Goal: Information Seeking & Learning: Understand process/instructions

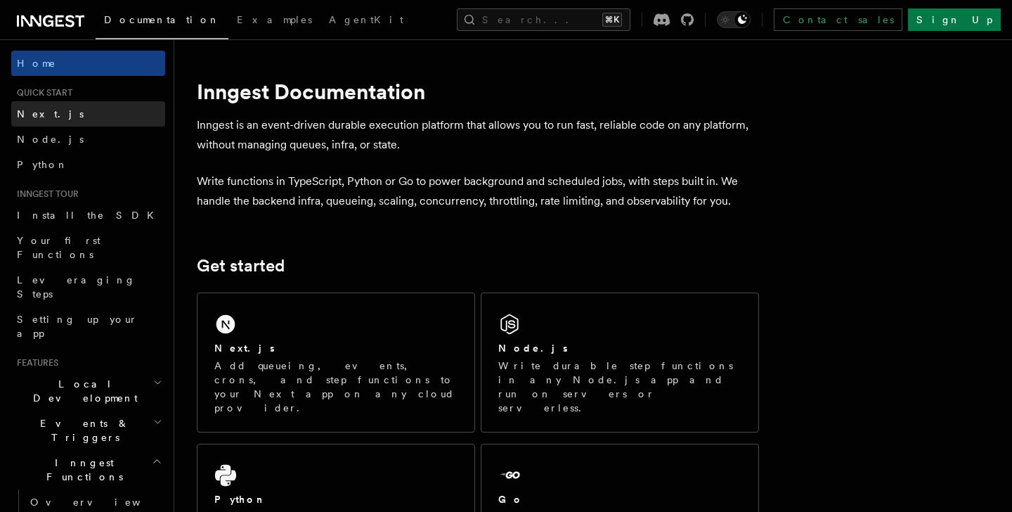
click at [74, 112] on link "Next.js" at bounding box center [88, 113] width 154 height 25
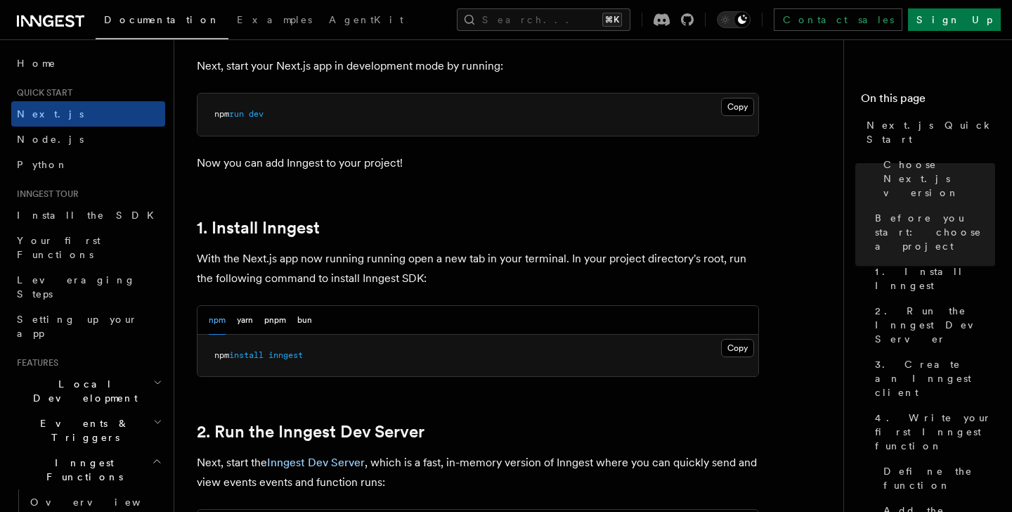
scroll to position [622, 0]
click at [280, 351] on span "inngest" at bounding box center [285, 354] width 34 height 10
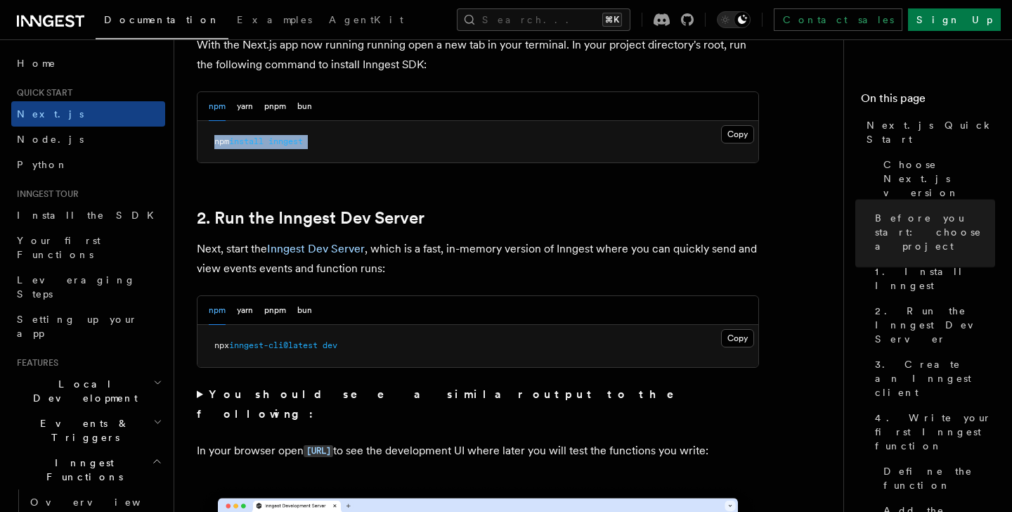
scroll to position [836, 0]
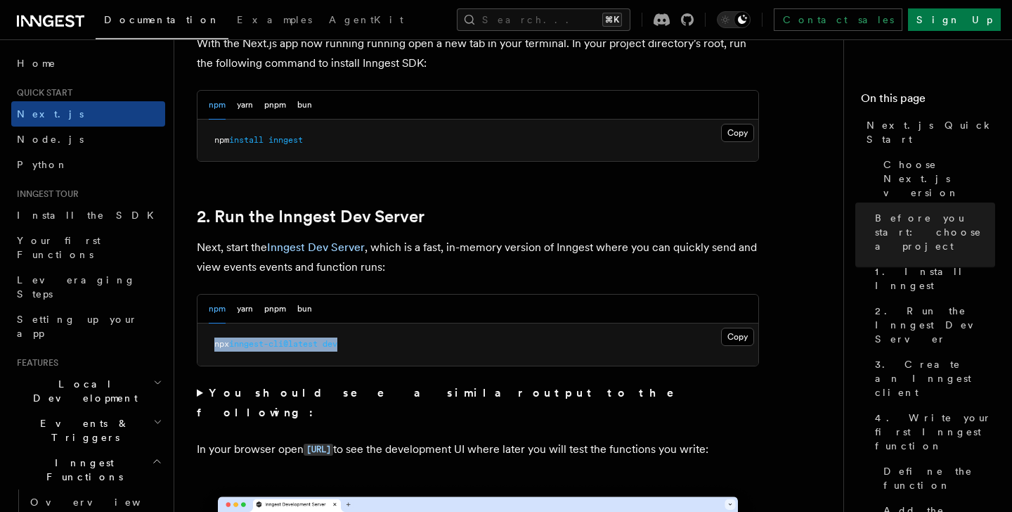
drag, startPoint x: 346, startPoint y: 346, endPoint x: 215, endPoint y: 349, distance: 130.7
click at [215, 349] on pre "npx inngest-cli@latest dev" at bounding box center [477, 344] width 561 height 42
copy span "npx inngest-cli@latest dev"
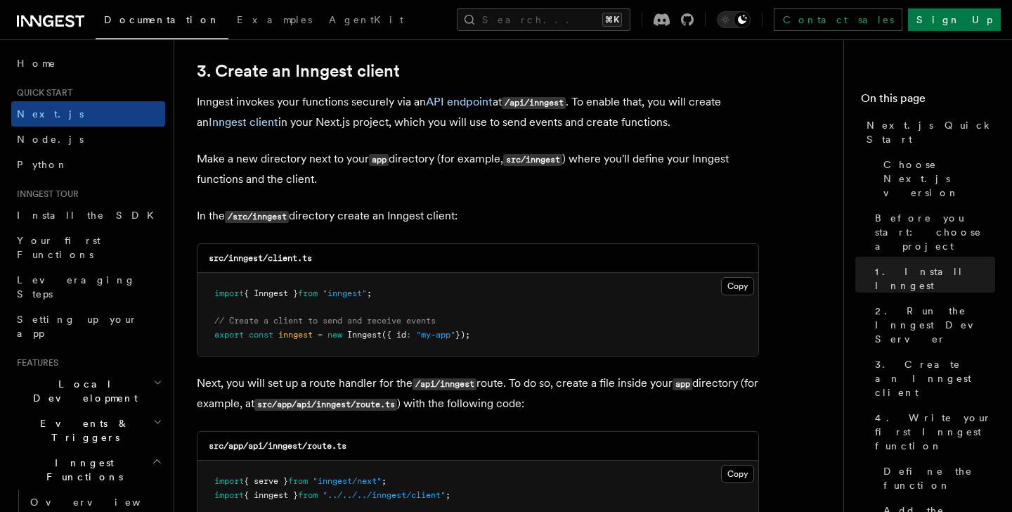
scroll to position [1656, 0]
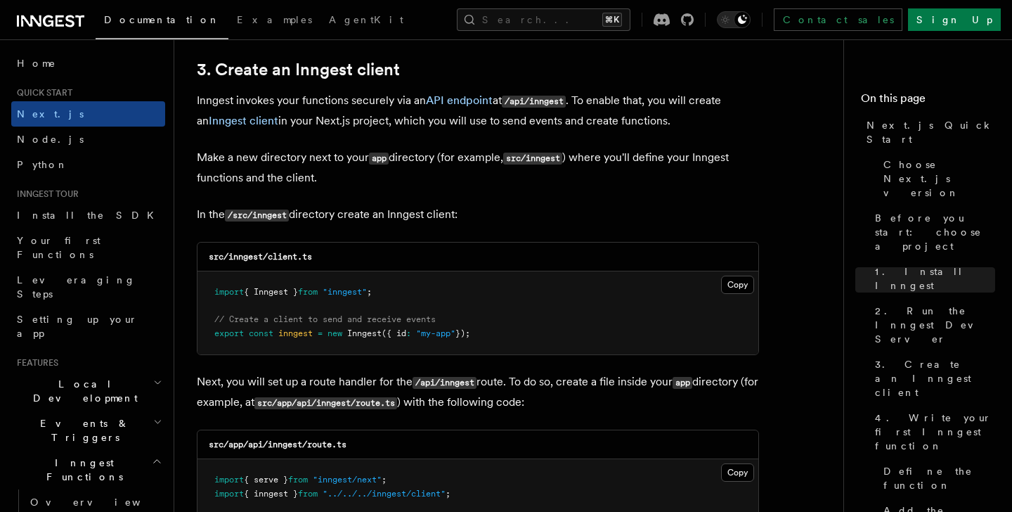
click at [273, 218] on code "/src/inngest" at bounding box center [257, 215] width 64 height 12
copy code "inngest"
click at [738, 290] on button "Copy Copied" at bounding box center [737, 284] width 33 height 18
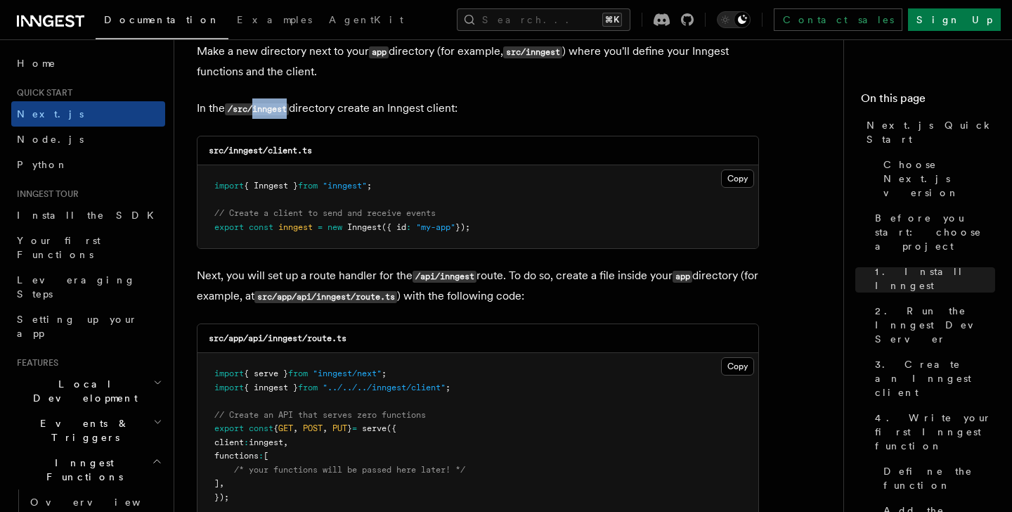
scroll to position [1767, 0]
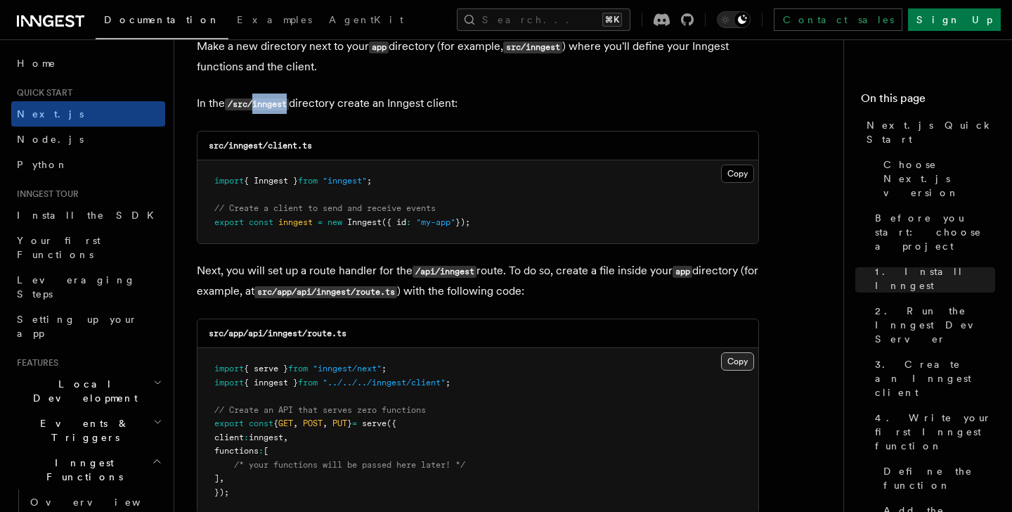
click at [737, 364] on button "Copy Copied" at bounding box center [737, 361] width 33 height 18
click at [290, 337] on code "src/app/api/inngest/route.ts" at bounding box center [278, 333] width 138 height 10
copy code "inngest"
drag, startPoint x: 353, startPoint y: 339, endPoint x: 309, endPoint y: 337, distance: 43.6
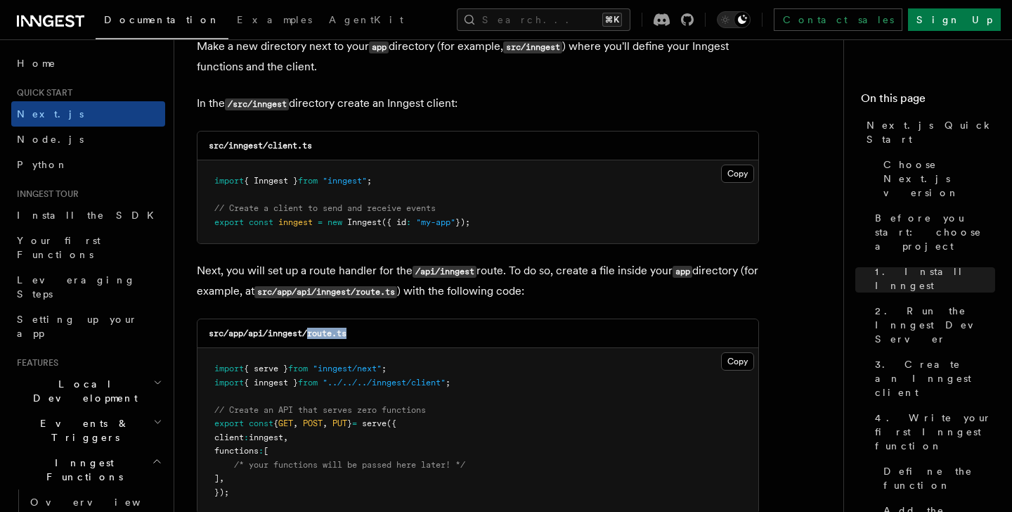
click at [309, 337] on div "src/app/api/inngest/route.ts" at bounding box center [477, 333] width 561 height 29
copy code "route.ts"
click at [738, 359] on button "Copy Copied" at bounding box center [737, 361] width 33 height 18
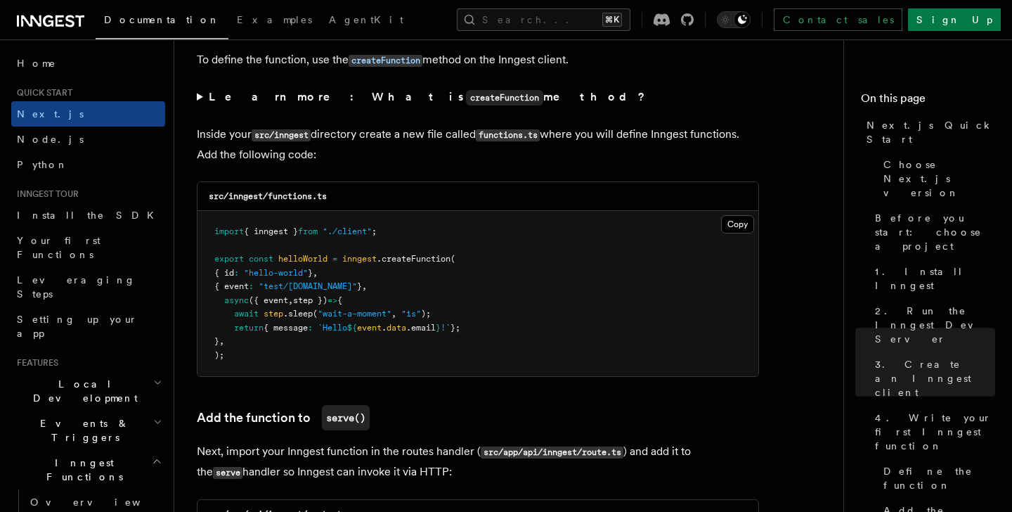
scroll to position [2431, 0]
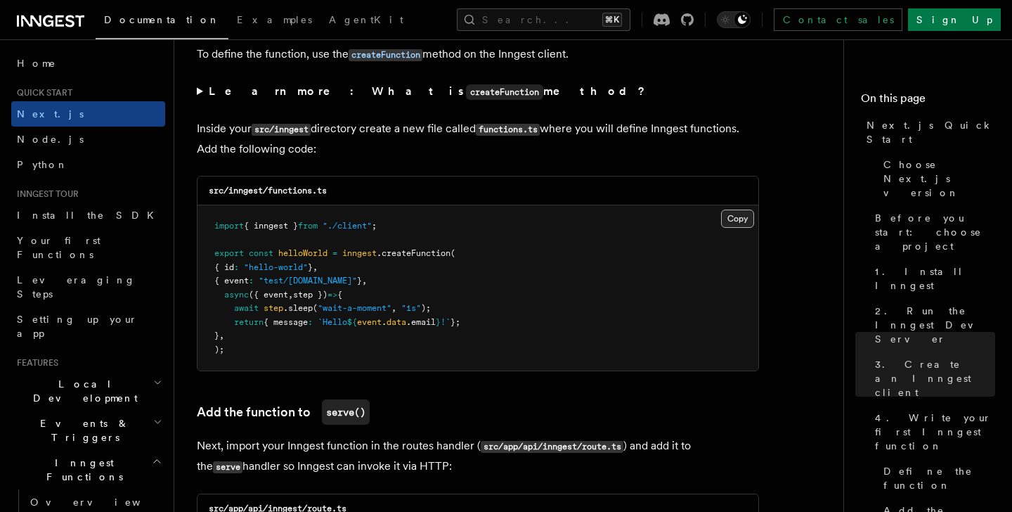
click at [739, 223] on button "Copy Copied" at bounding box center [737, 218] width 33 height 18
